Goal: Check status: Check status

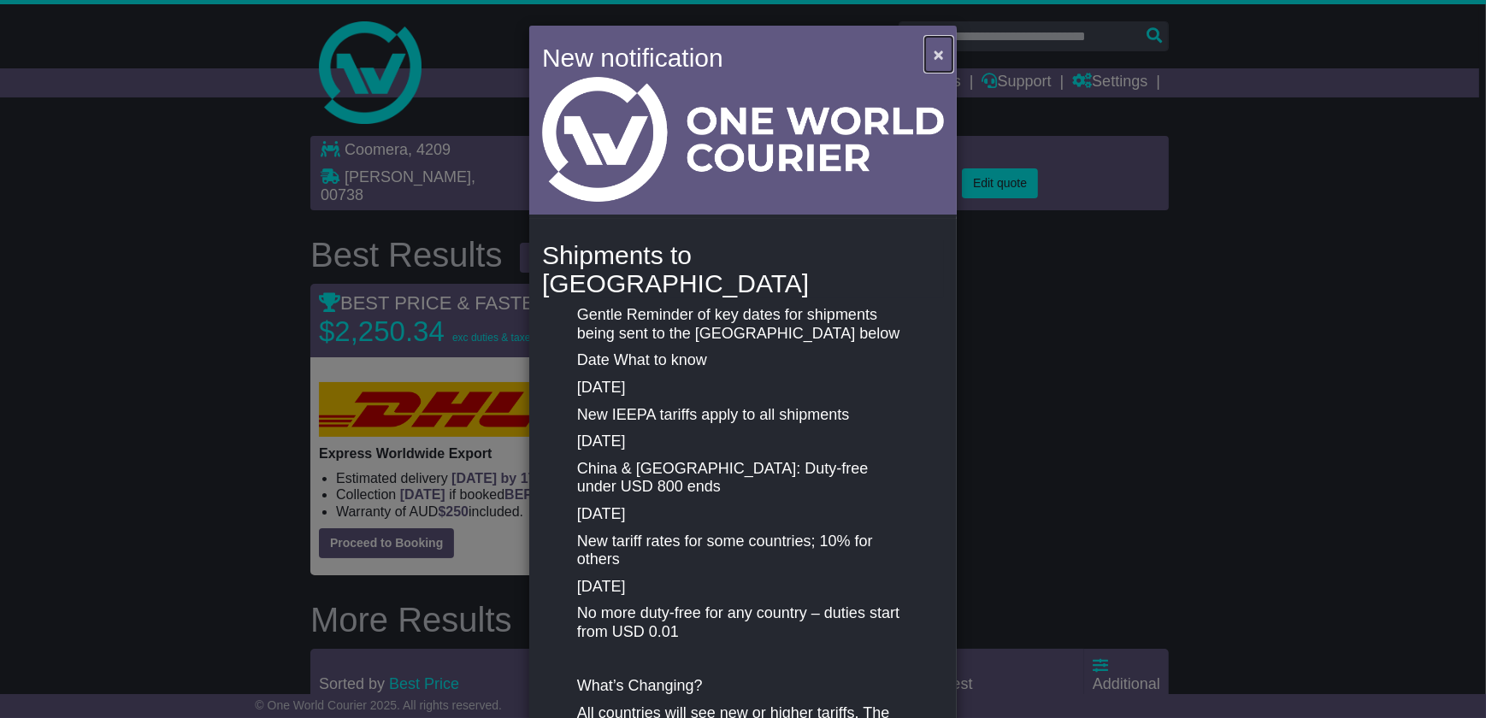
click at [935, 54] on span "×" at bounding box center [939, 54] width 10 height 20
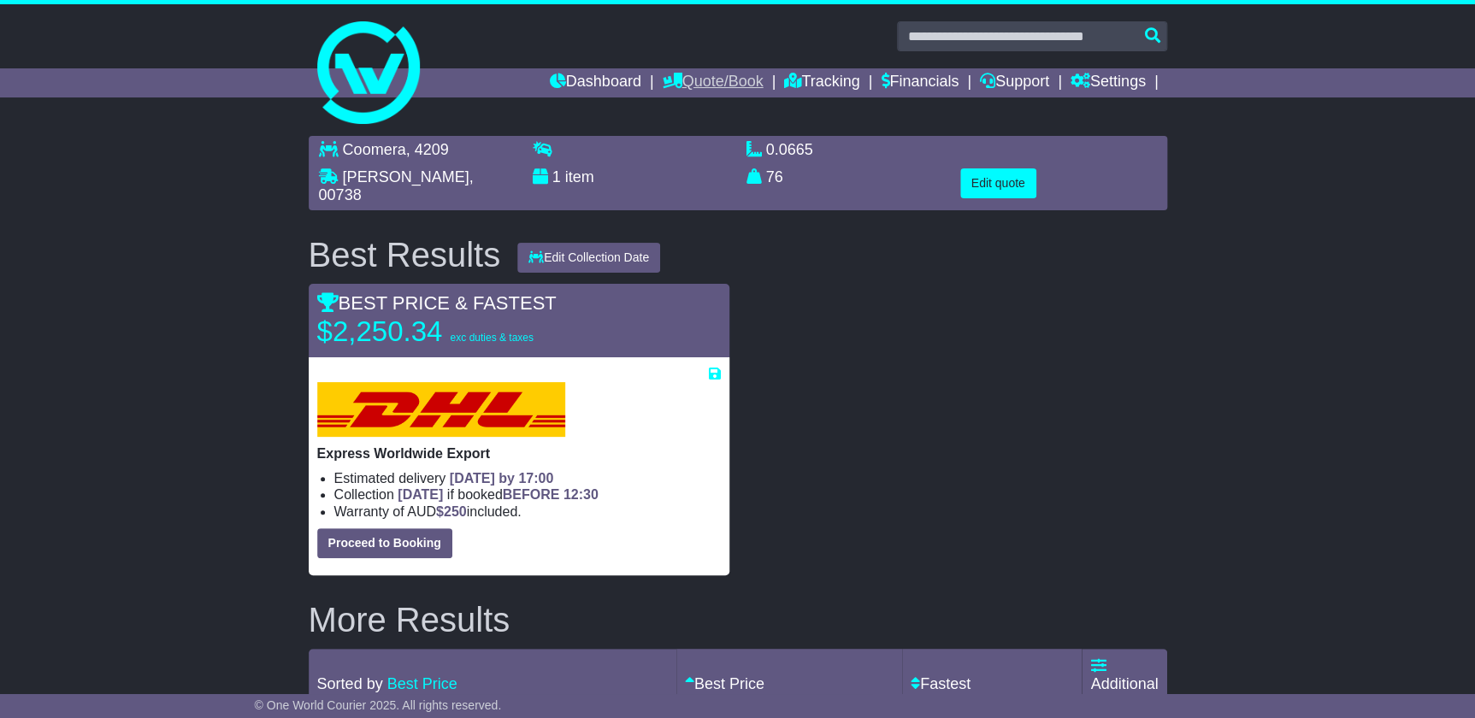
click at [700, 71] on link "Quote/Book" at bounding box center [712, 82] width 101 height 29
click at [692, 103] on link "Domestic" at bounding box center [730, 112] width 135 height 19
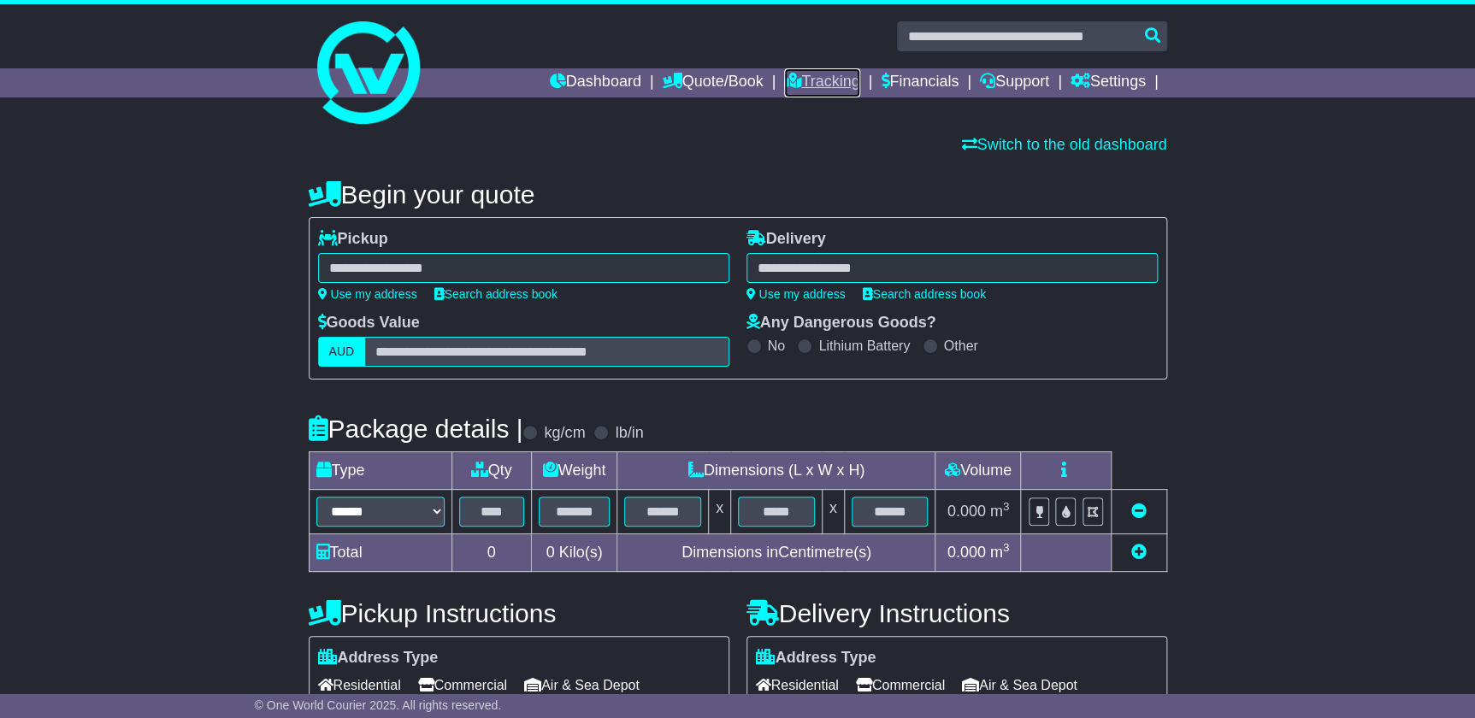
click at [815, 73] on link "Tracking" at bounding box center [821, 82] width 75 height 29
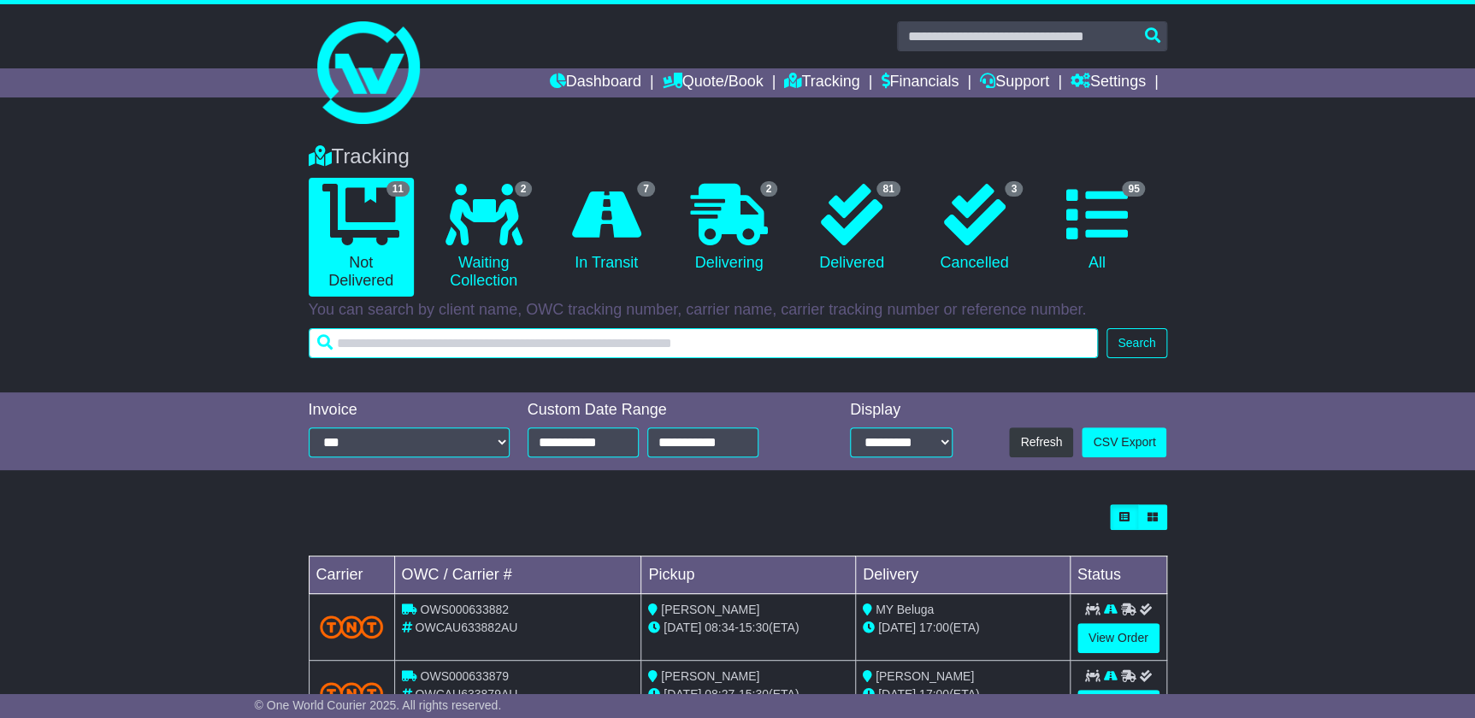
click at [828, 346] on input "text" at bounding box center [704, 343] width 790 height 30
type input "******"
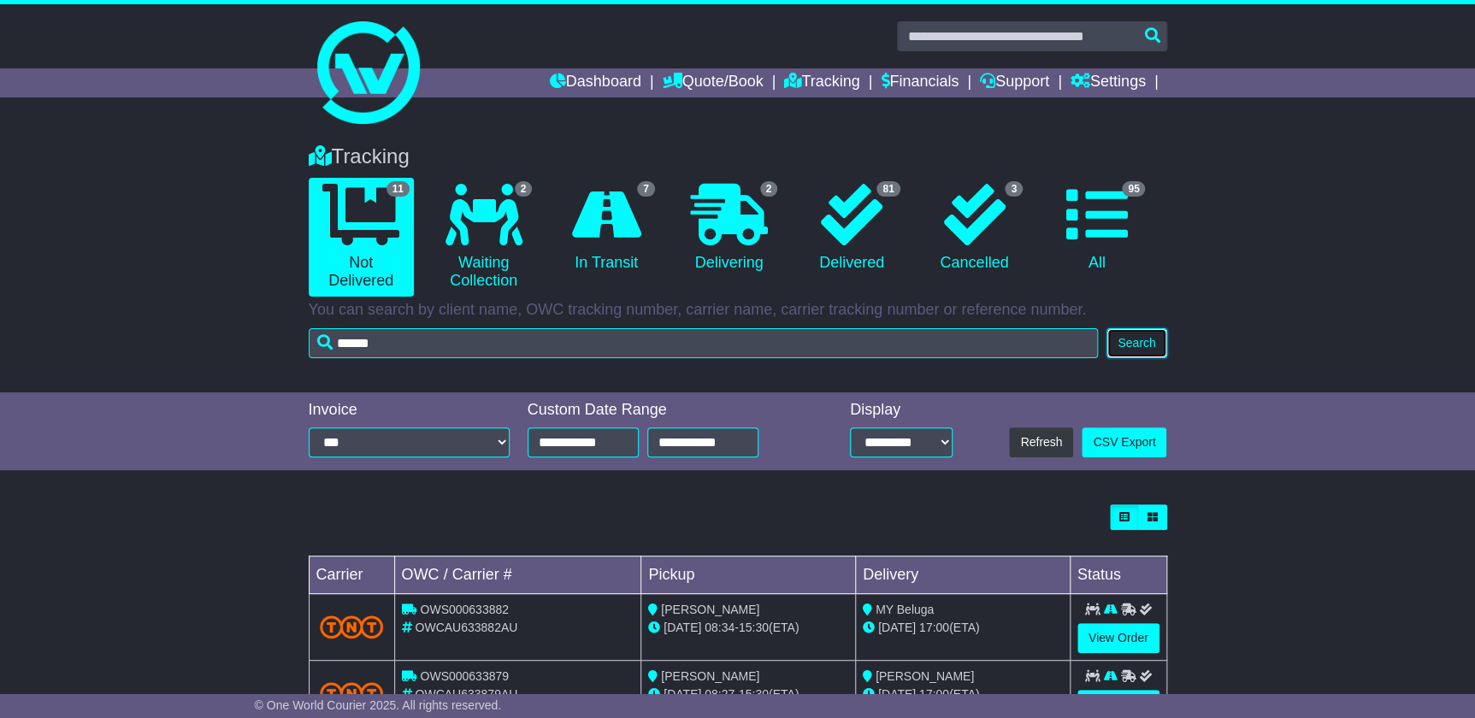
click at [1143, 344] on button "Search" at bounding box center [1137, 343] width 60 height 30
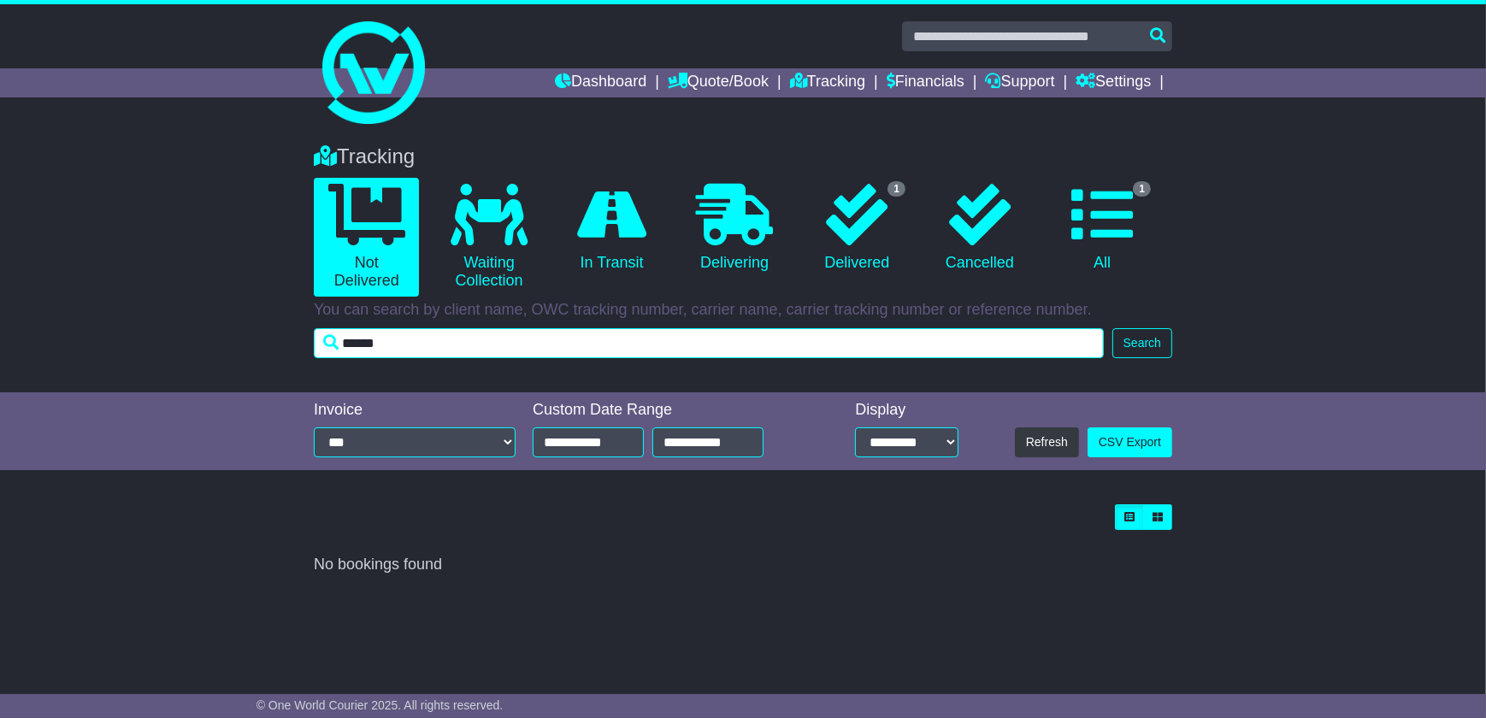
click at [971, 328] on input "******" at bounding box center [709, 343] width 790 height 30
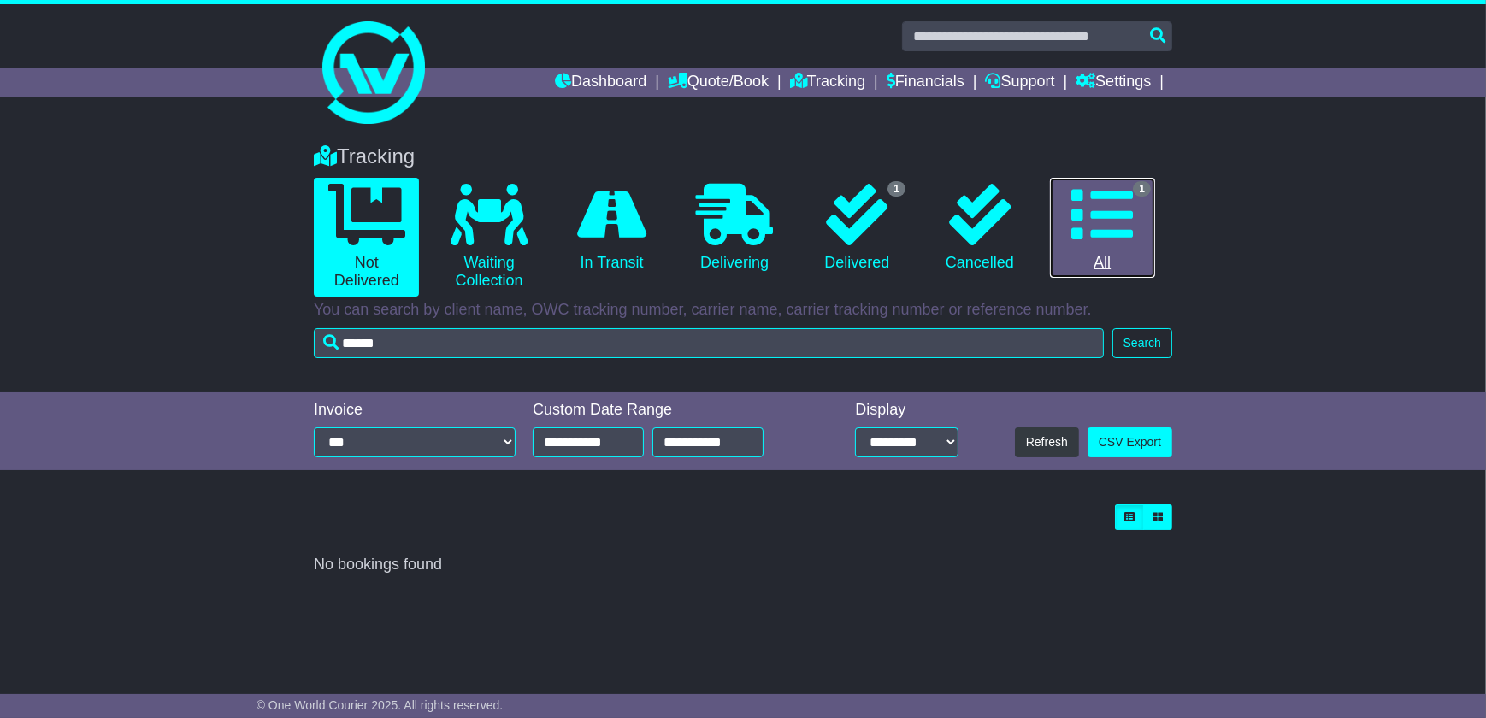
click at [1084, 216] on icon at bounding box center [1103, 215] width 62 height 62
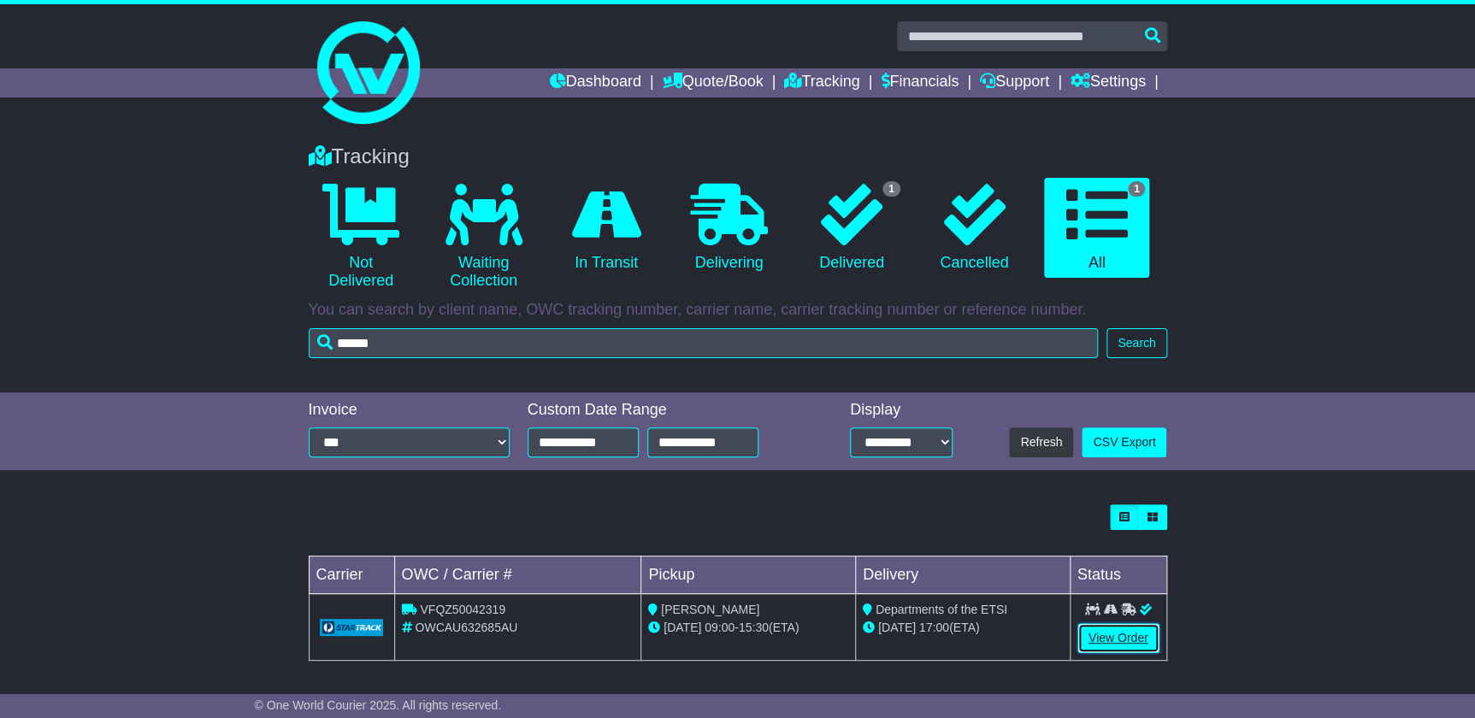
click at [1093, 634] on link "View Order" at bounding box center [1119, 639] width 82 height 30
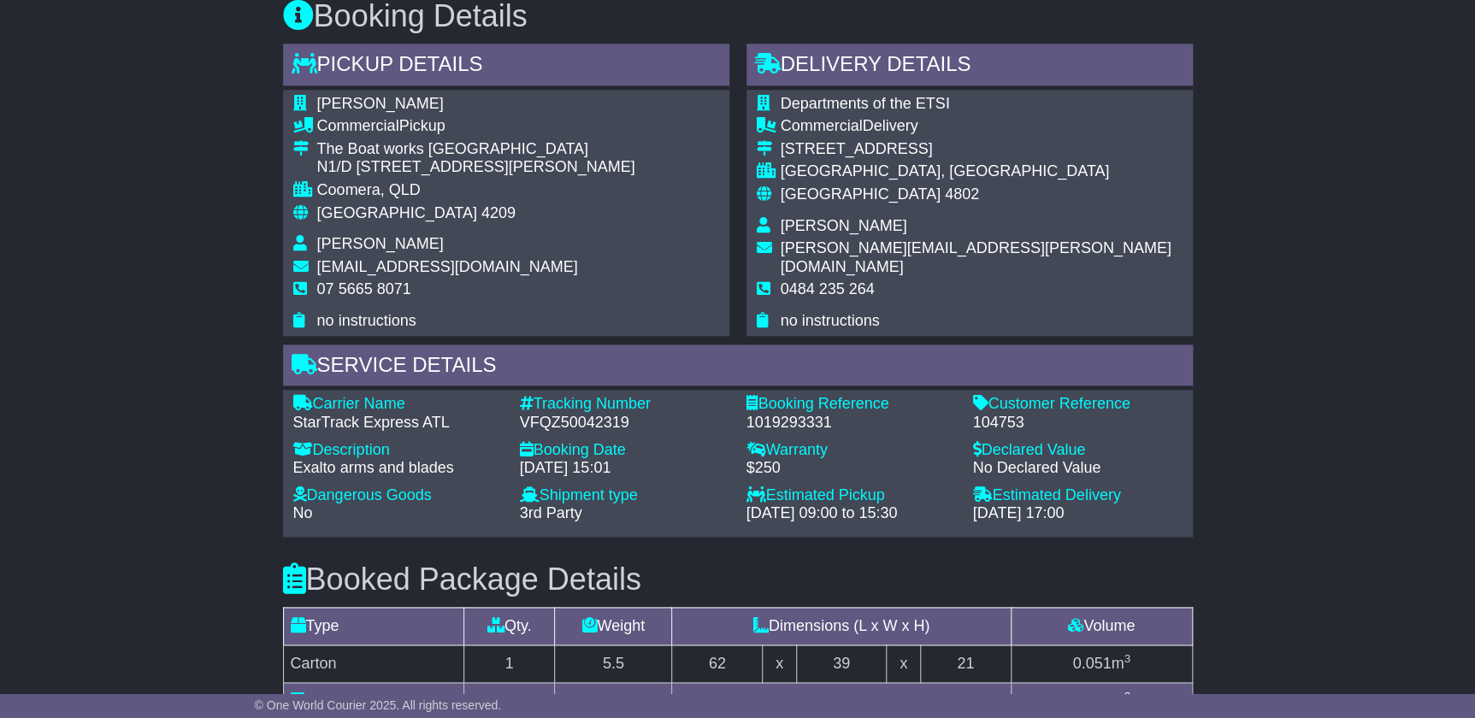
scroll to position [855, 0]
drag, startPoint x: 643, startPoint y: 424, endPoint x: 522, endPoint y: 417, distance: 121.6
click at [522, 417] on div "VFQZ50042319" at bounding box center [625, 422] width 210 height 19
copy div "VFQZ50042319"
